Goal: Task Accomplishment & Management: Use online tool/utility

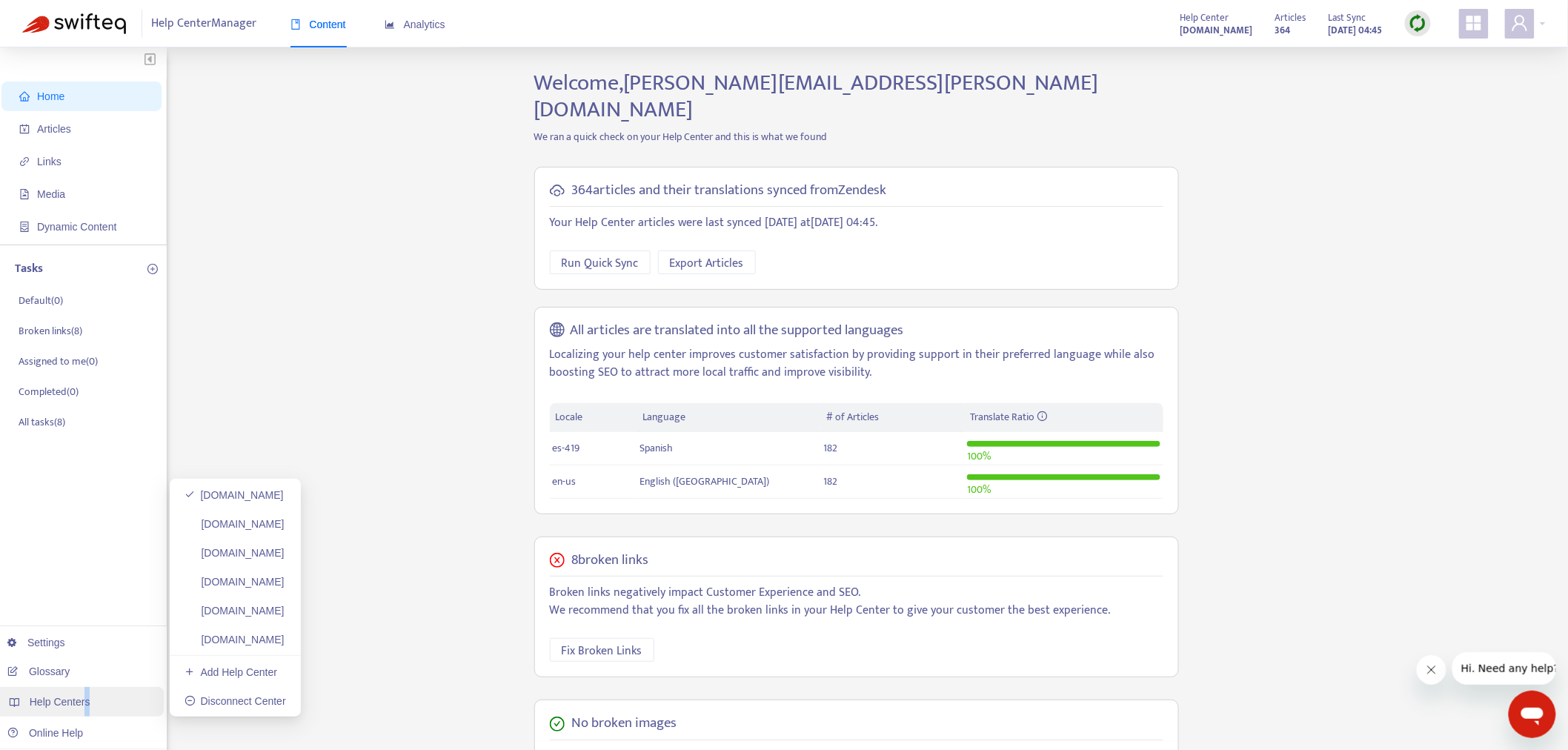
click at [86, 700] on span "Help Centers" at bounding box center [60, 701] width 61 height 12
click at [141, 135] on span "Articles" at bounding box center [85, 129] width 130 height 29
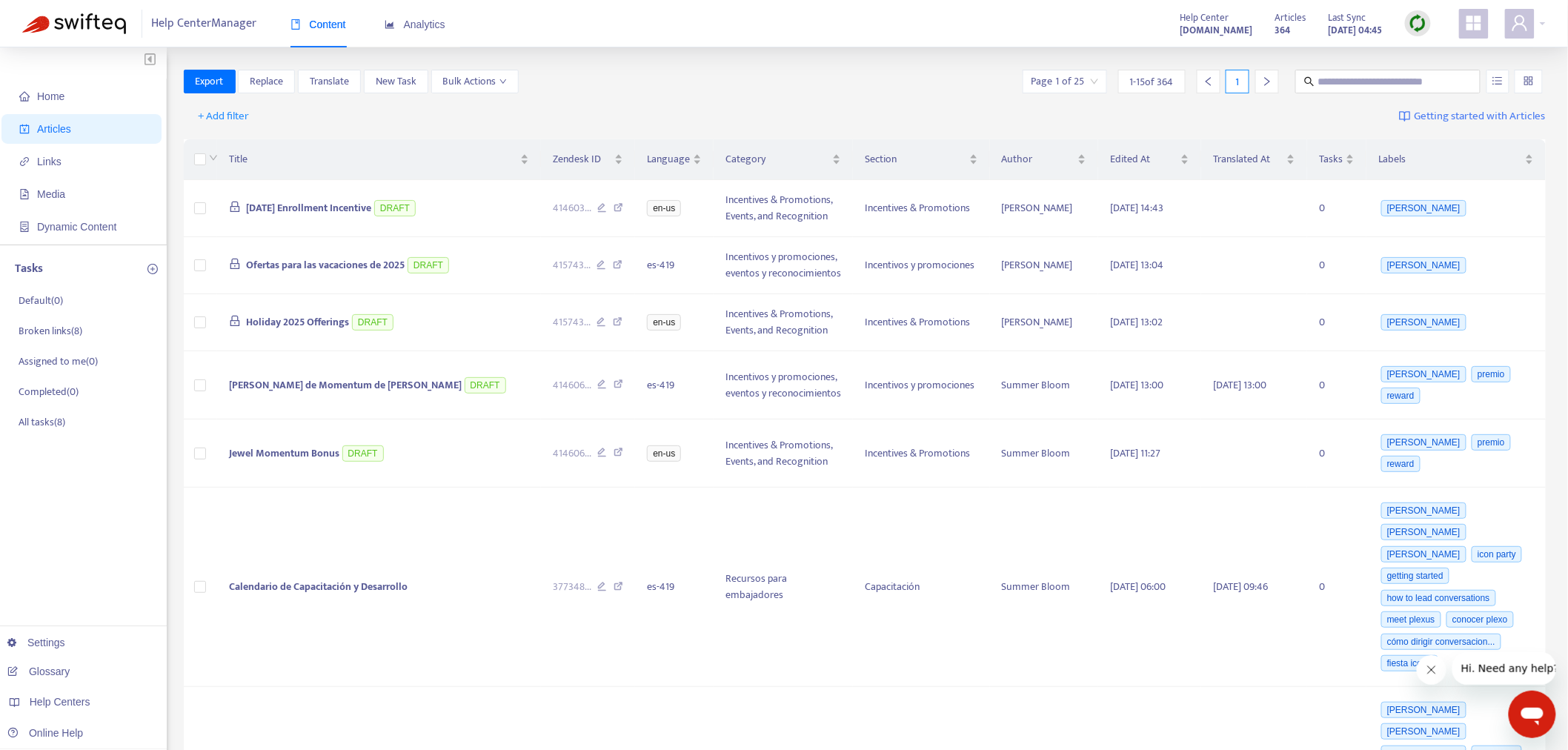
click at [1417, 30] on img at bounding box center [1418, 23] width 19 height 19
click at [1442, 72] on link "Full Sync" at bounding box center [1444, 78] width 54 height 17
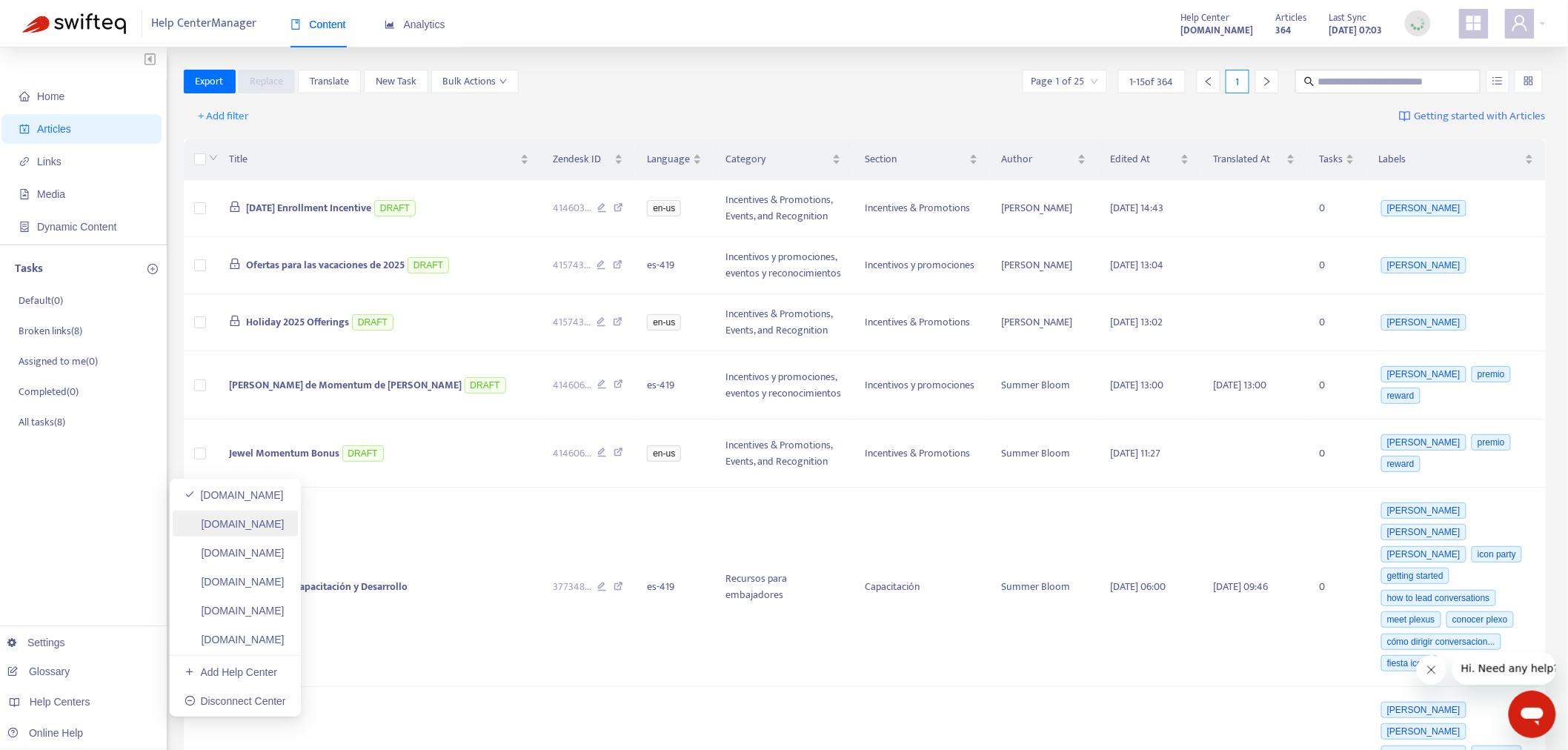
click at [264, 524] on link "[DOMAIN_NAME]" at bounding box center [234, 524] width 100 height 12
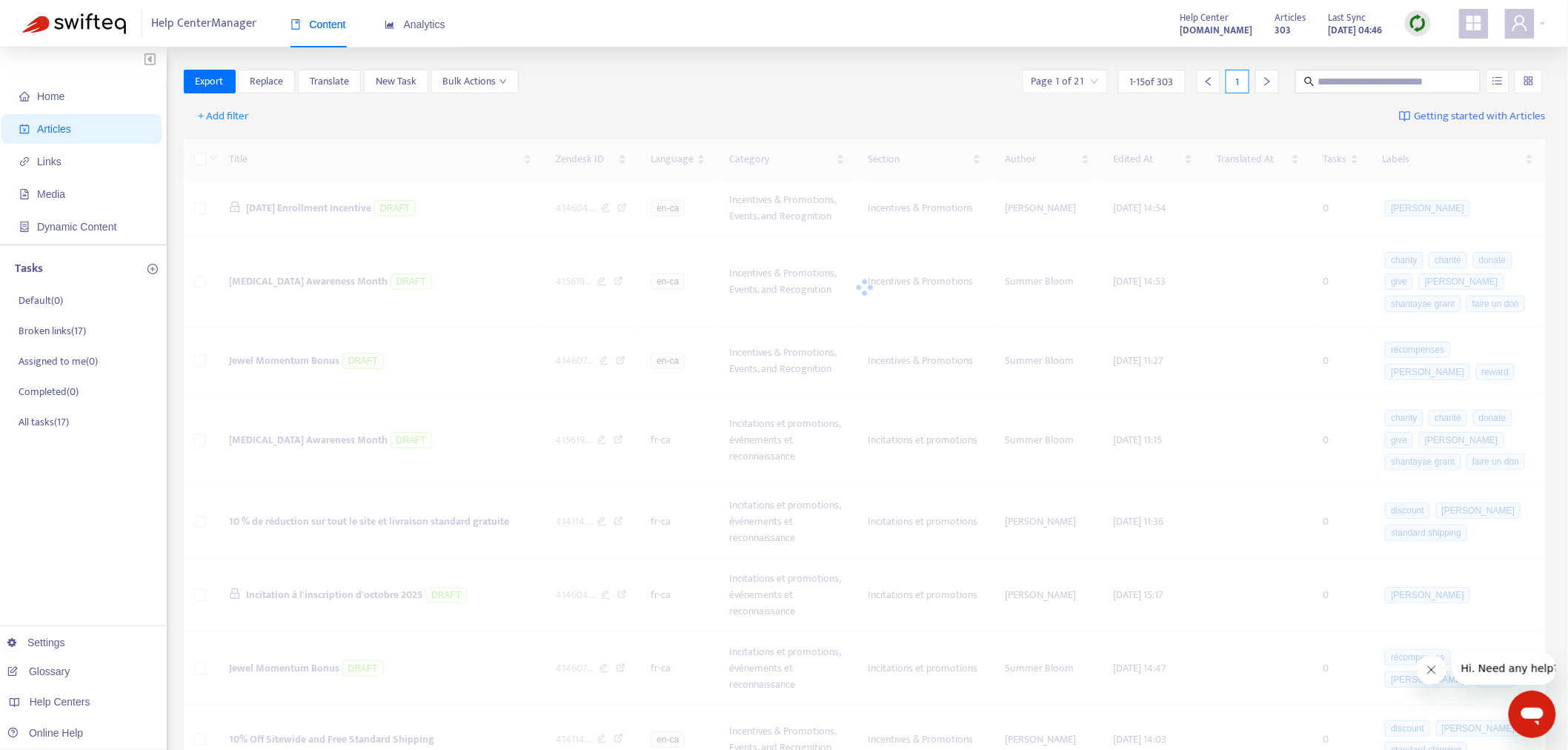
click at [1419, 18] on img at bounding box center [1418, 23] width 19 height 19
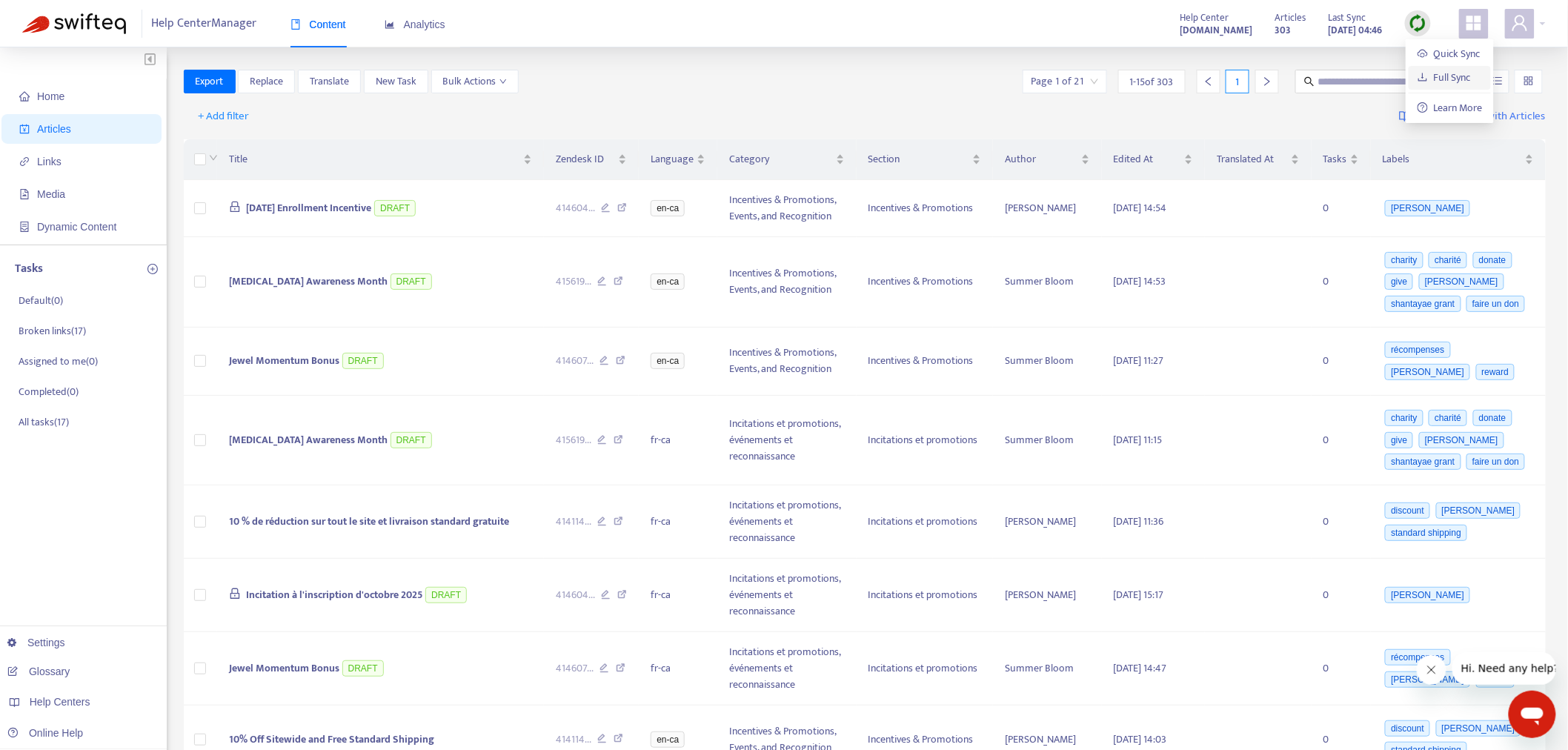
drag, startPoint x: 1428, startPoint y: 73, endPoint x: 1199, endPoint y: 91, distance: 229.7
click at [1428, 74] on link "Full Sync" at bounding box center [1444, 78] width 54 height 17
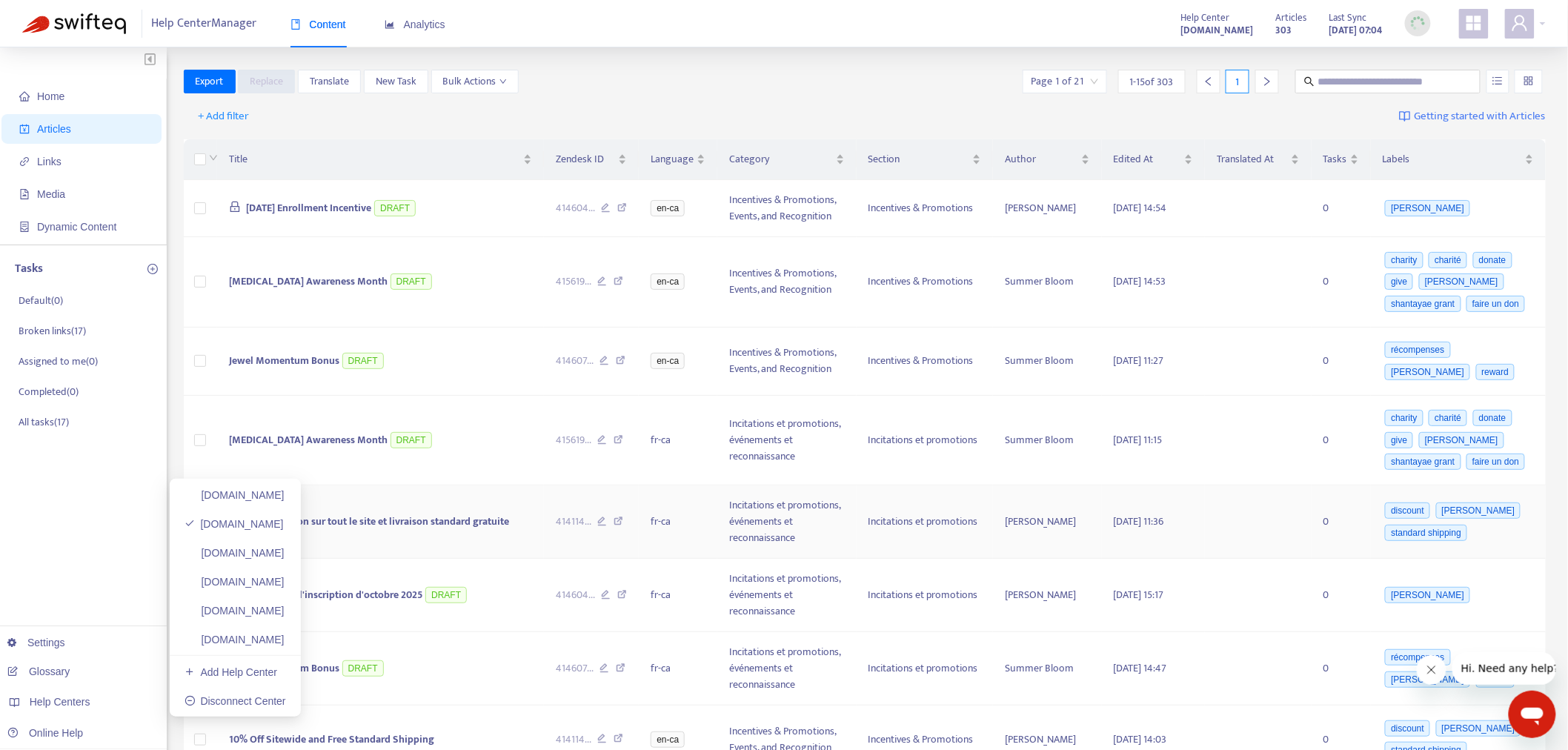
drag, startPoint x: 285, startPoint y: 554, endPoint x: 446, endPoint y: 531, distance: 162.6
click at [285, 554] on link "[DOMAIN_NAME]" at bounding box center [234, 552] width 100 height 12
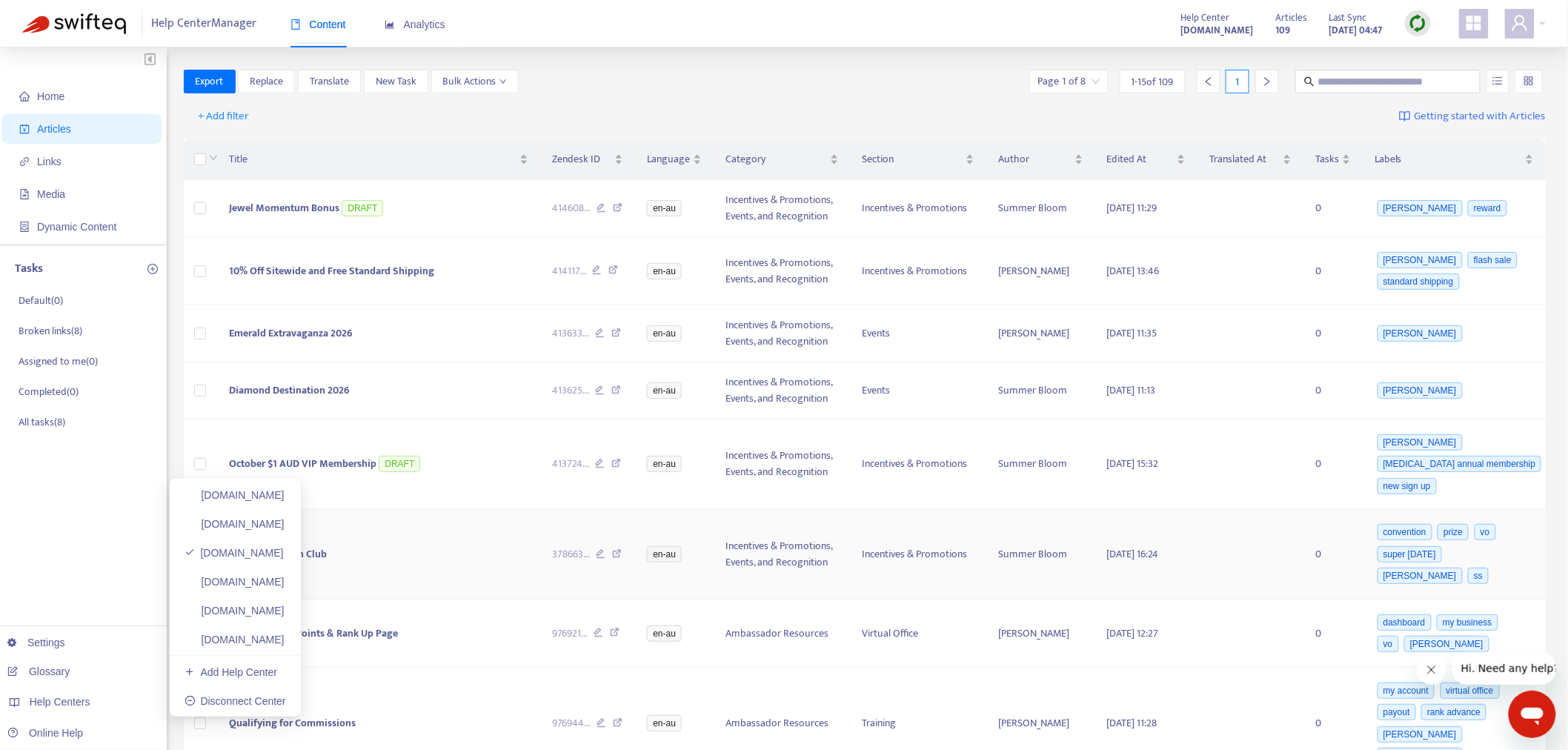
drag, startPoint x: 282, startPoint y: 582, endPoint x: 580, endPoint y: 550, distance: 299.7
click at [282, 582] on link "[DOMAIN_NAME]" at bounding box center [234, 581] width 100 height 12
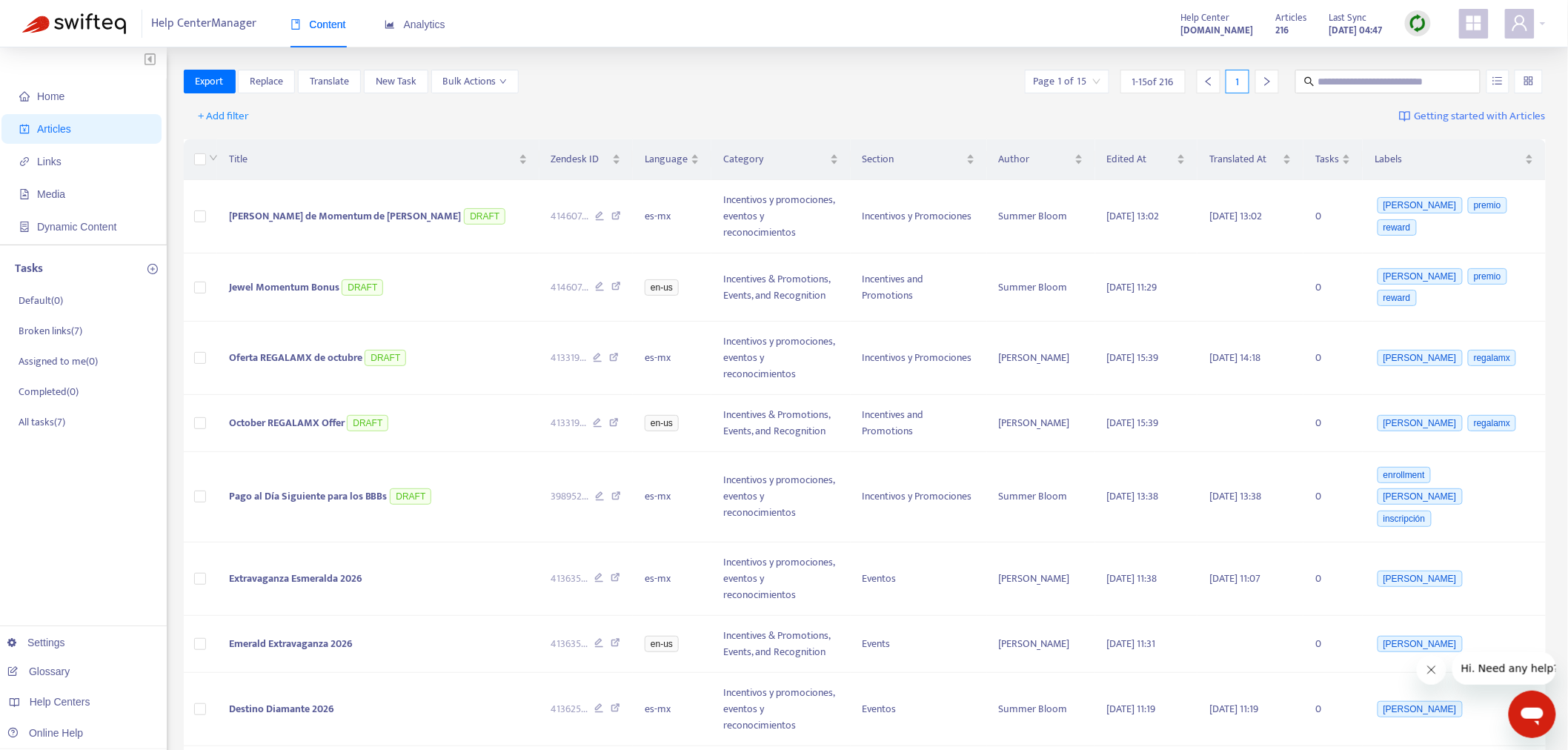
click at [1419, 20] on img at bounding box center [1418, 23] width 19 height 19
click at [1436, 70] on link "Full Sync" at bounding box center [1444, 78] width 54 height 17
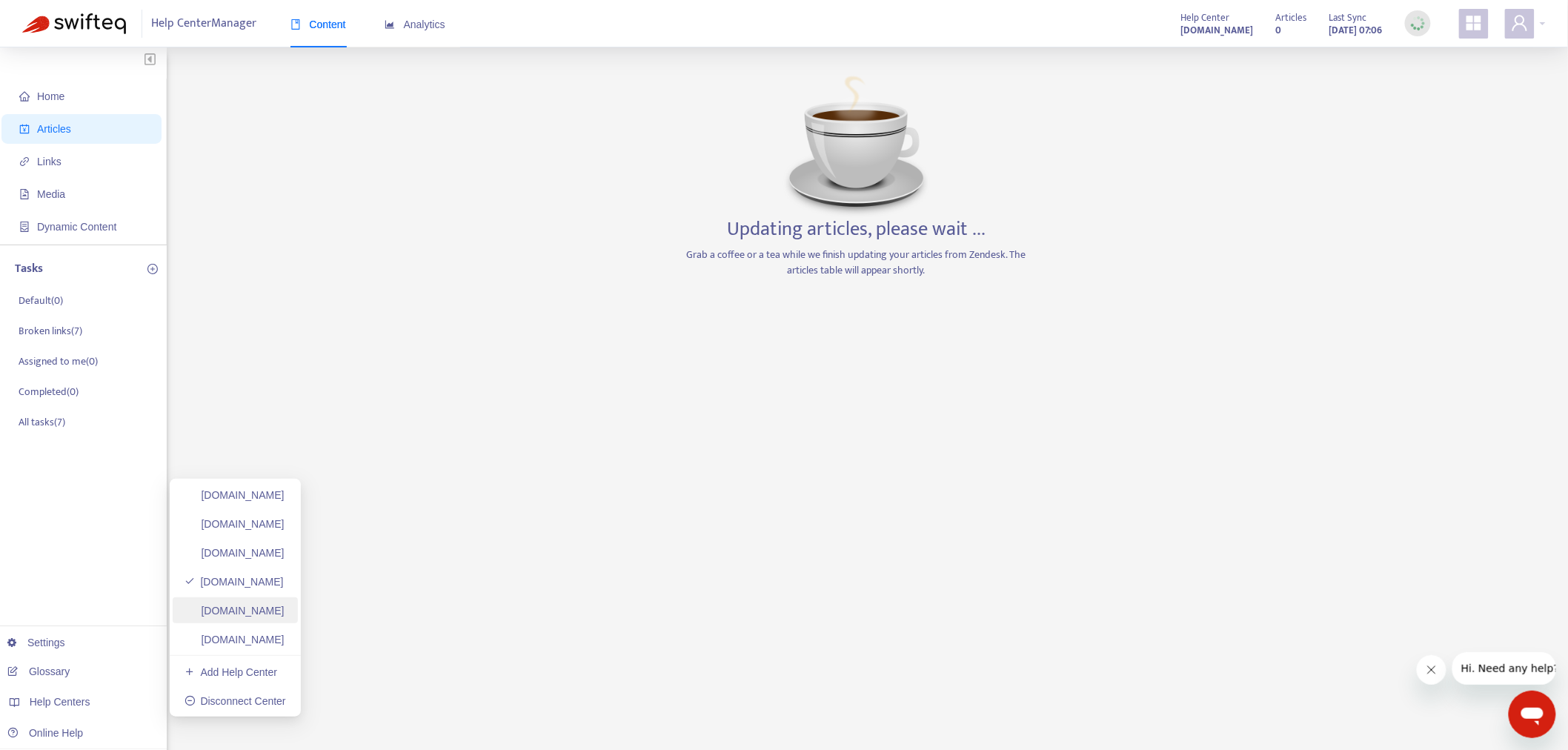
click at [285, 612] on link "[DOMAIN_NAME]" at bounding box center [234, 610] width 100 height 12
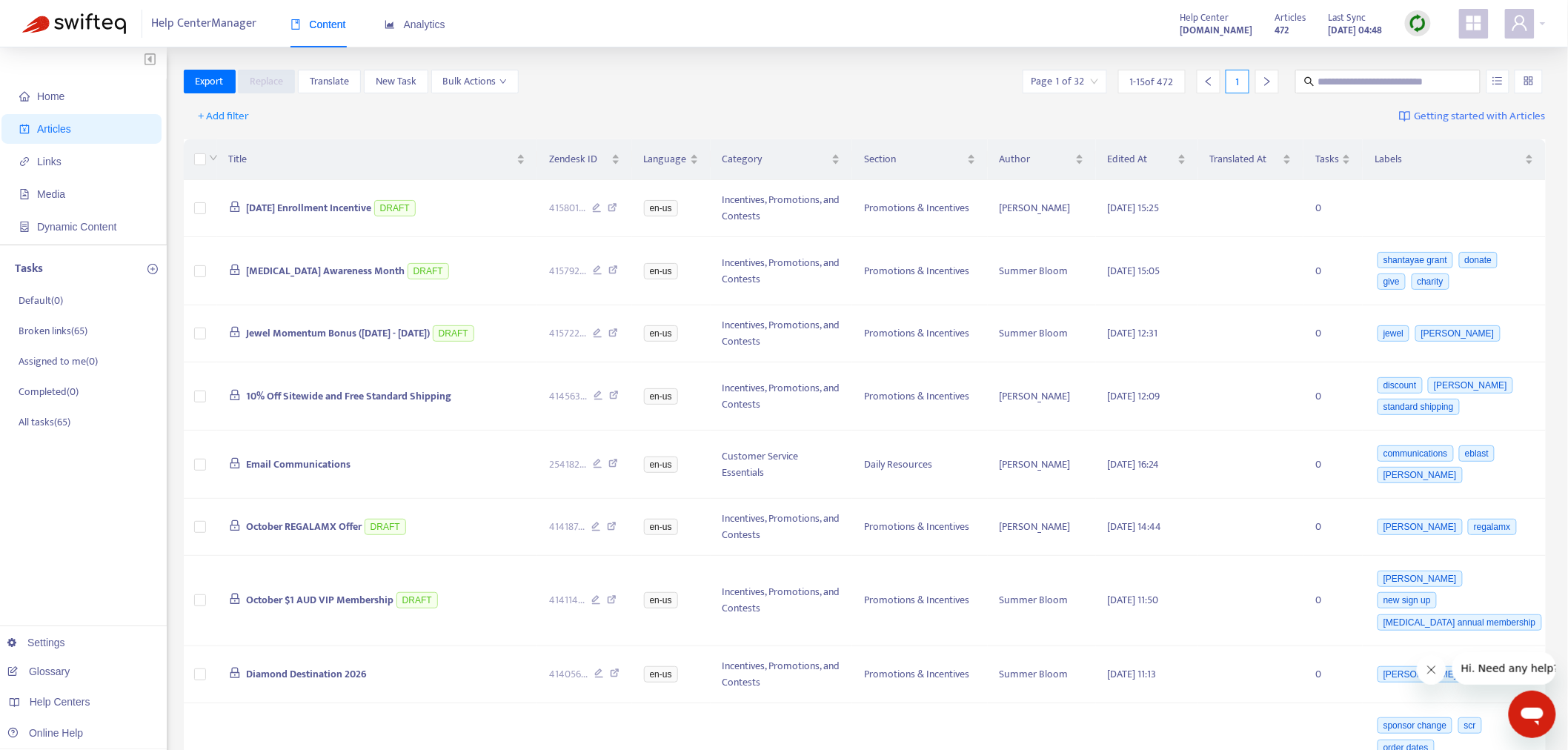
click at [1417, 26] on img at bounding box center [1418, 23] width 19 height 19
drag, startPoint x: 1443, startPoint y: 76, endPoint x: 1435, endPoint y: 40, distance: 36.9
click at [1444, 76] on link "Full Sync" at bounding box center [1444, 78] width 54 height 17
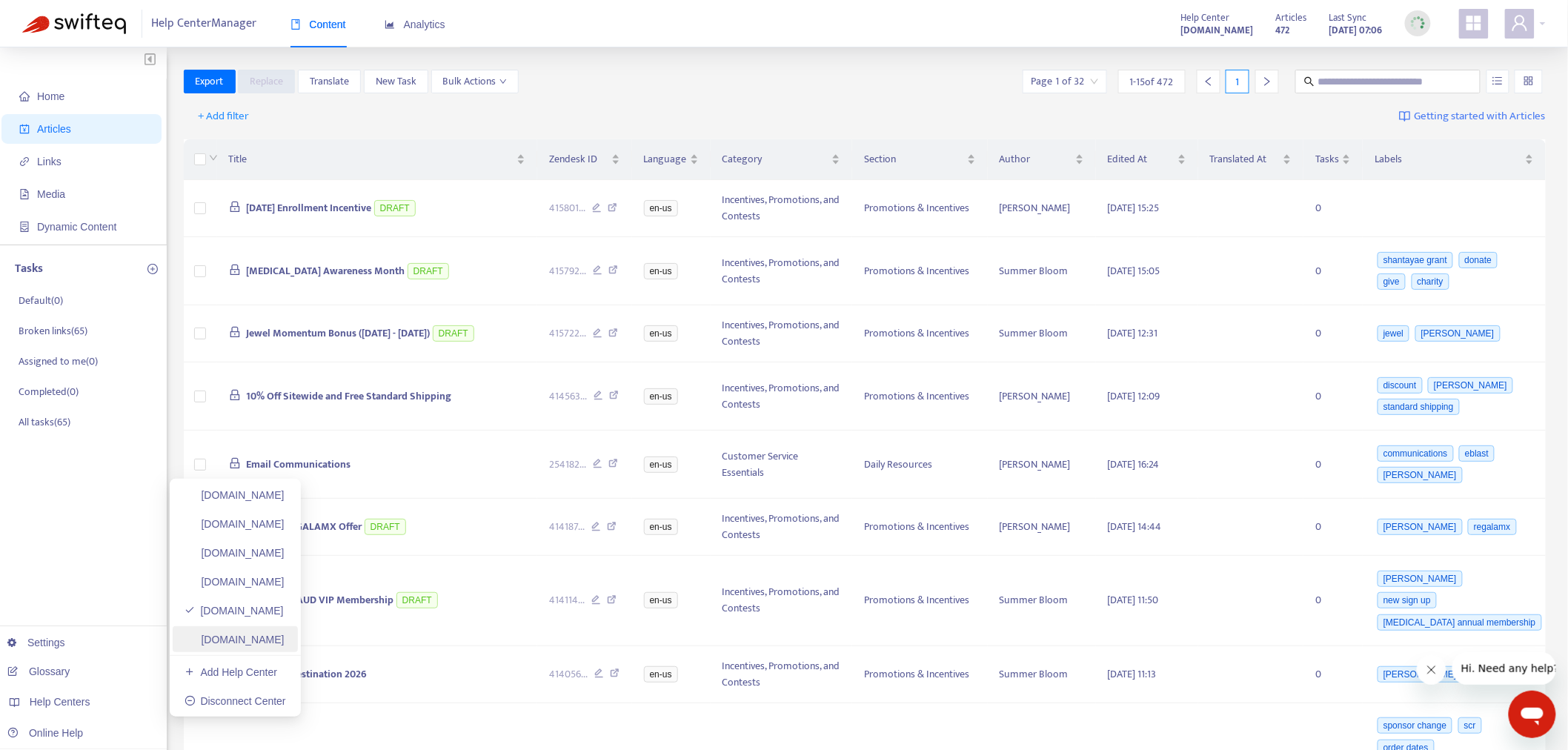
click at [285, 642] on link "[DOMAIN_NAME]" at bounding box center [234, 639] width 100 height 12
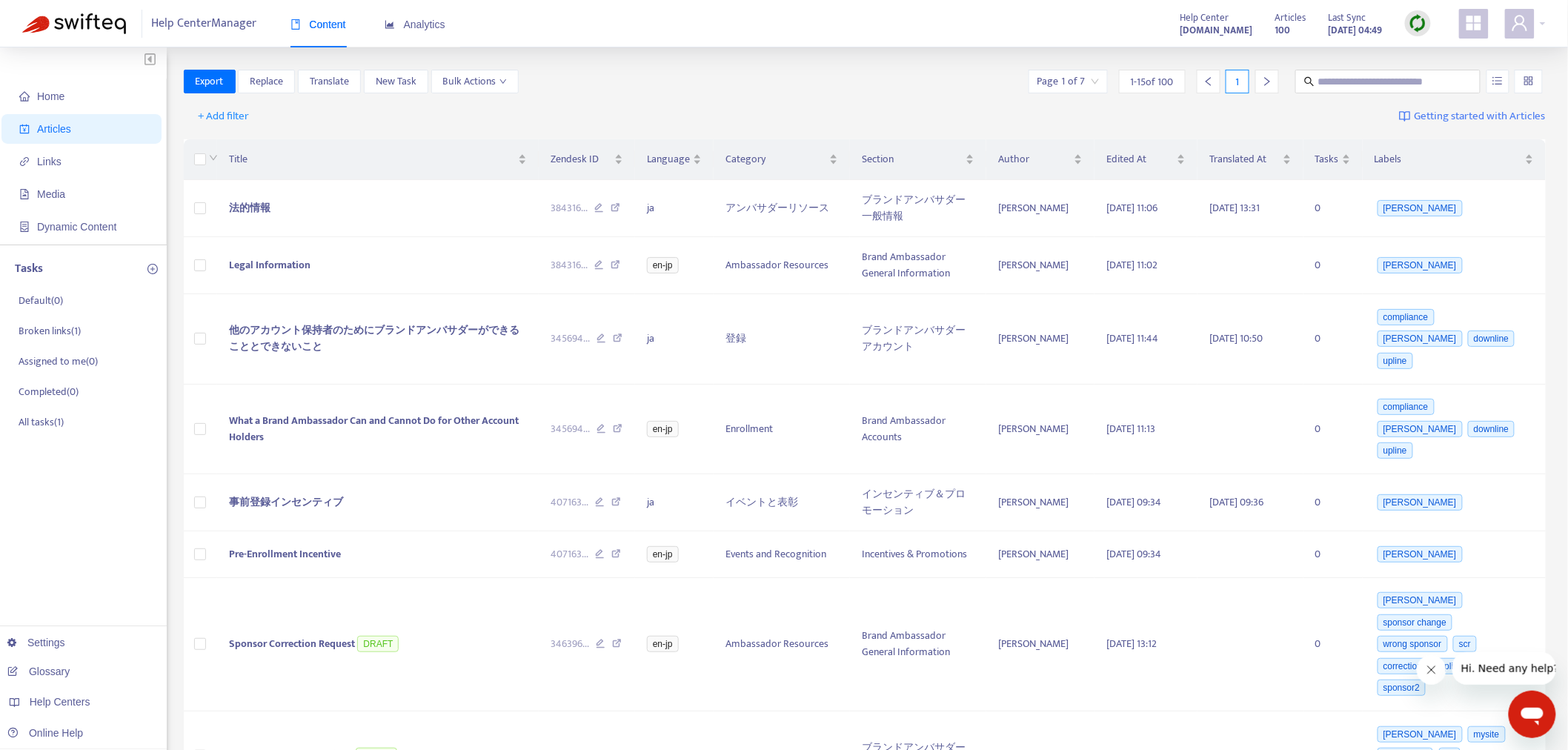
drag, startPoint x: 1419, startPoint y: 26, endPoint x: 1418, endPoint y: 35, distance: 9.1
click at [1419, 26] on img at bounding box center [1418, 23] width 19 height 19
click at [1431, 74] on link "Full Sync" at bounding box center [1444, 78] width 54 height 17
